Goal: Task Accomplishment & Management: Use online tool/utility

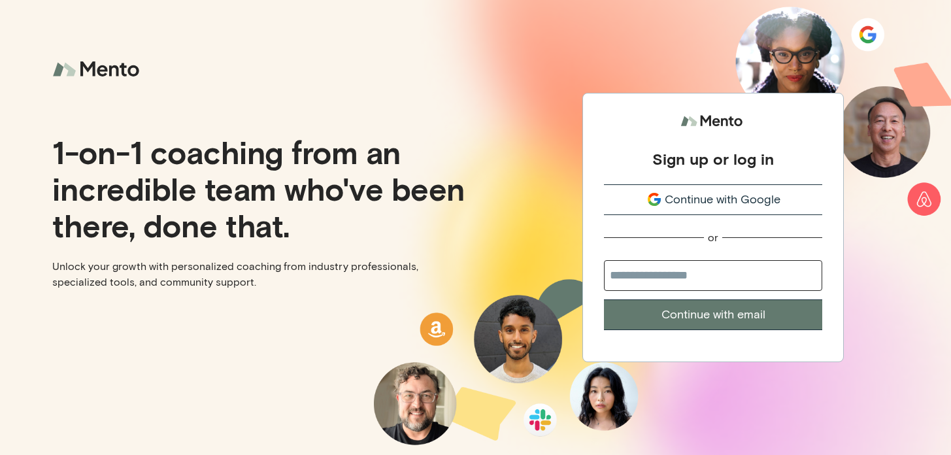
click at [687, 203] on span "Continue with Google" at bounding box center [723, 200] width 116 height 18
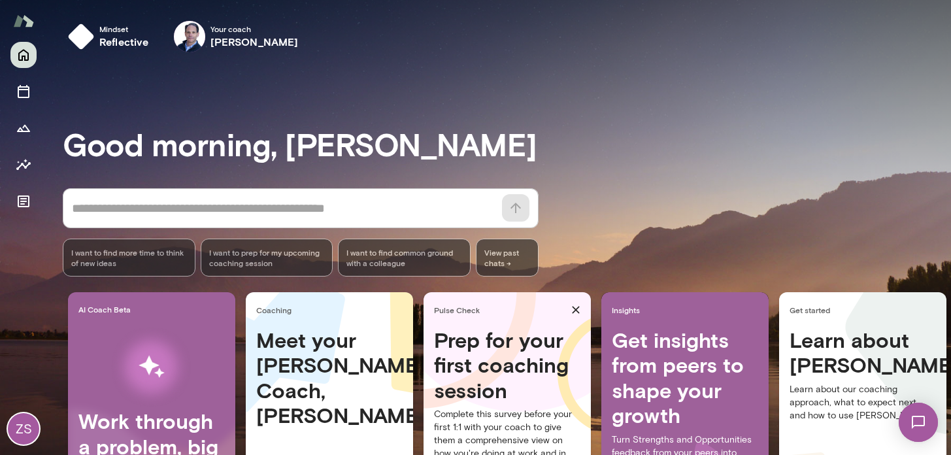
click at [260, 207] on textarea at bounding box center [283, 208] width 422 height 18
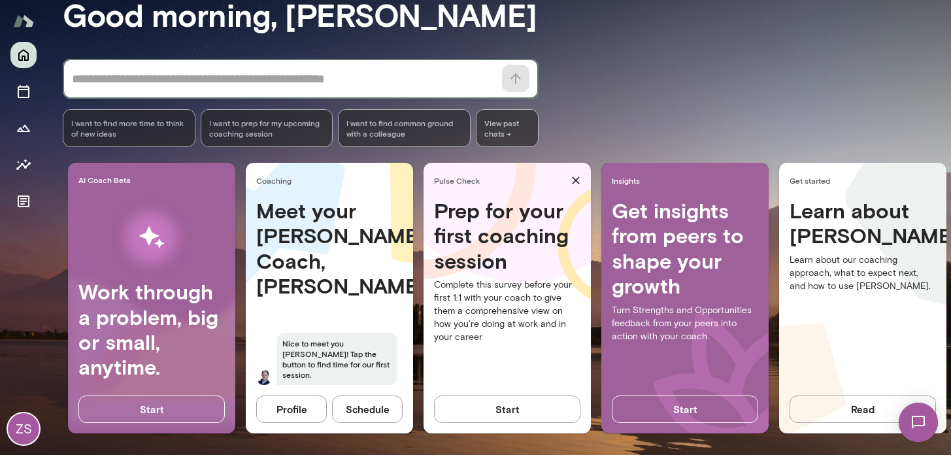
scroll to position [134, 0]
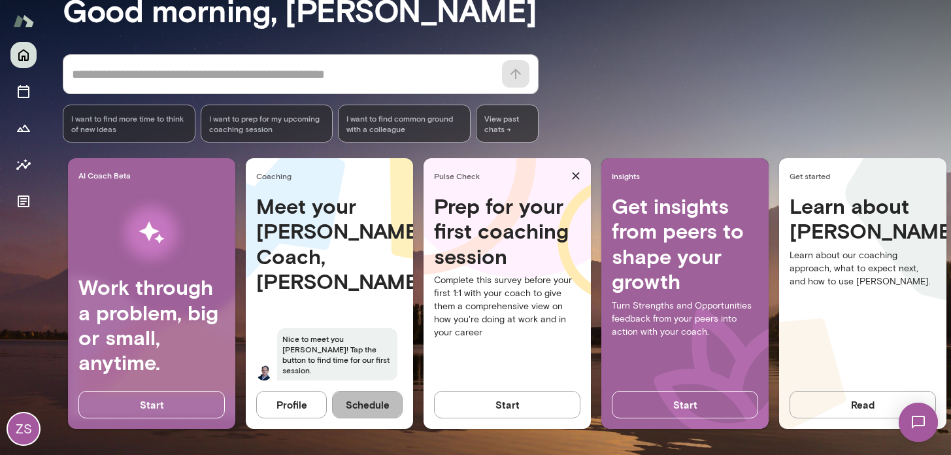
click at [370, 405] on button "Schedule" at bounding box center [367, 404] width 71 height 27
